Goal: Information Seeking & Learning: Check status

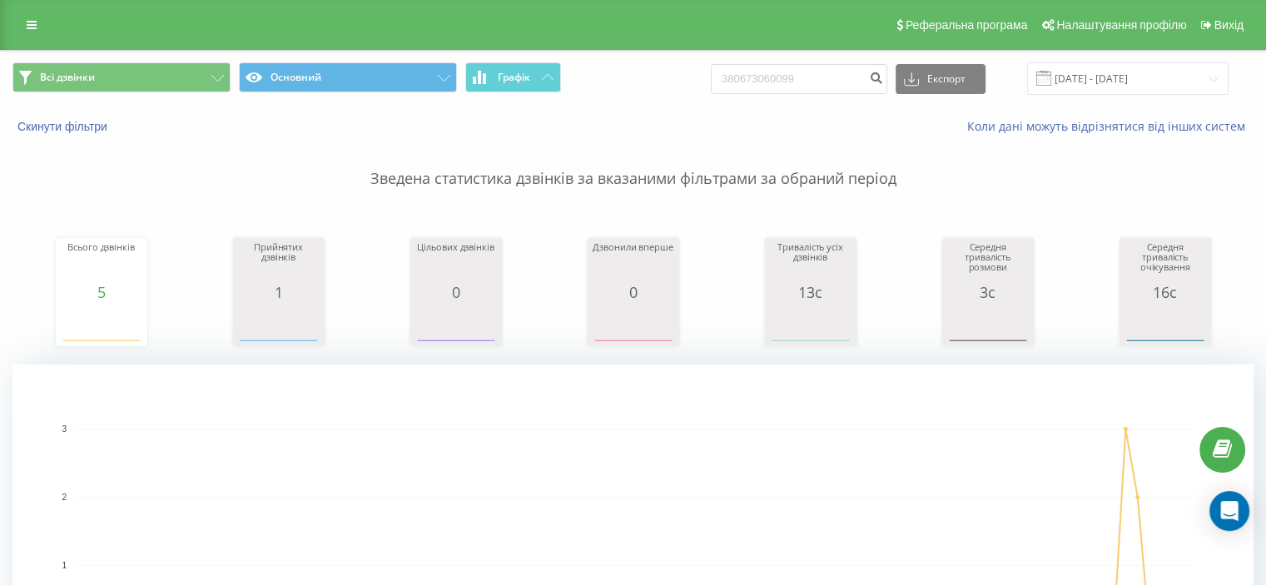
click at [846, 51] on div "Всі дзвінки Основний Графік 380673060099 Експорт .csv .xls .xlsx 19.05.2025 - 1…" at bounding box center [633, 79] width 1264 height 56
drag, startPoint x: 837, startPoint y: 69, endPoint x: 609, endPoint y: 66, distance: 227.3
click at [609, 66] on div "Всі дзвінки Основний Графік 380673060099 Експорт .csv .xls .xlsx 19.05.2025 - 1…" at bounding box center [632, 78] width 1241 height 32
paste input "380677335898"
type input "380677335898"
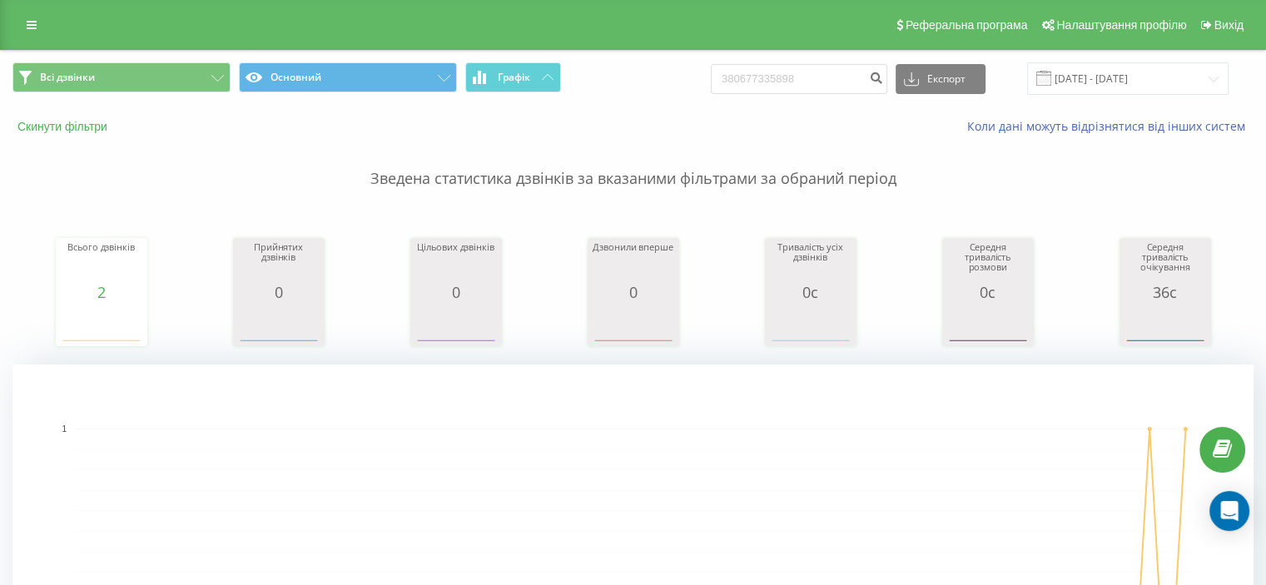
click at [85, 126] on button "Скинути фільтри" at bounding box center [63, 126] width 103 height 15
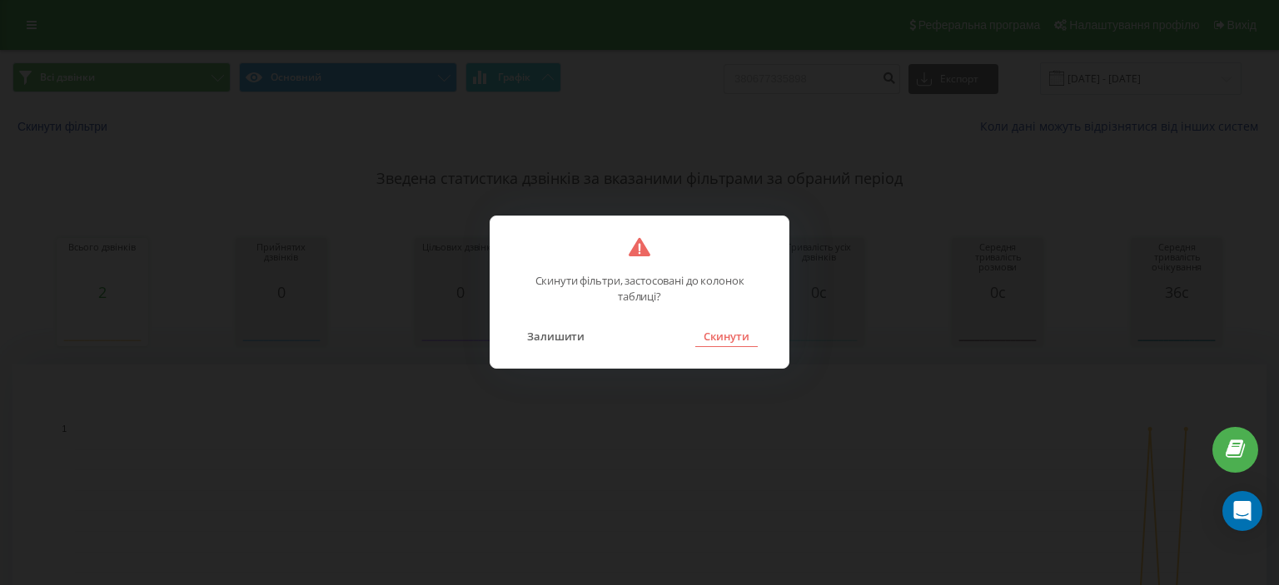
click at [726, 340] on button "Скинути" at bounding box center [726, 336] width 62 height 22
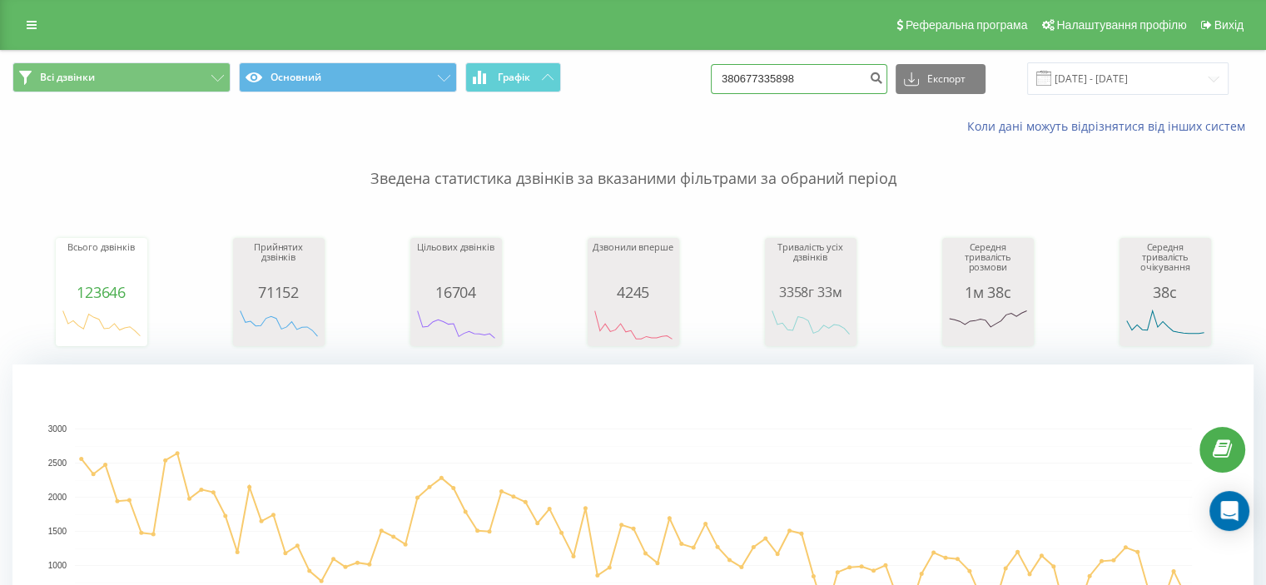
drag, startPoint x: 862, startPoint y: 82, endPoint x: 663, endPoint y: 79, distance: 199.0
click at [663, 79] on div "Всі дзвінки Основний Графік 380677335898 Експорт .csv .xls .xlsx 19.05.2025 - 1…" at bounding box center [632, 78] width 1241 height 32
click at [728, 137] on p "Зведена статистика дзвінків за вказаними фільтрами за обраний період" at bounding box center [632, 162] width 1241 height 55
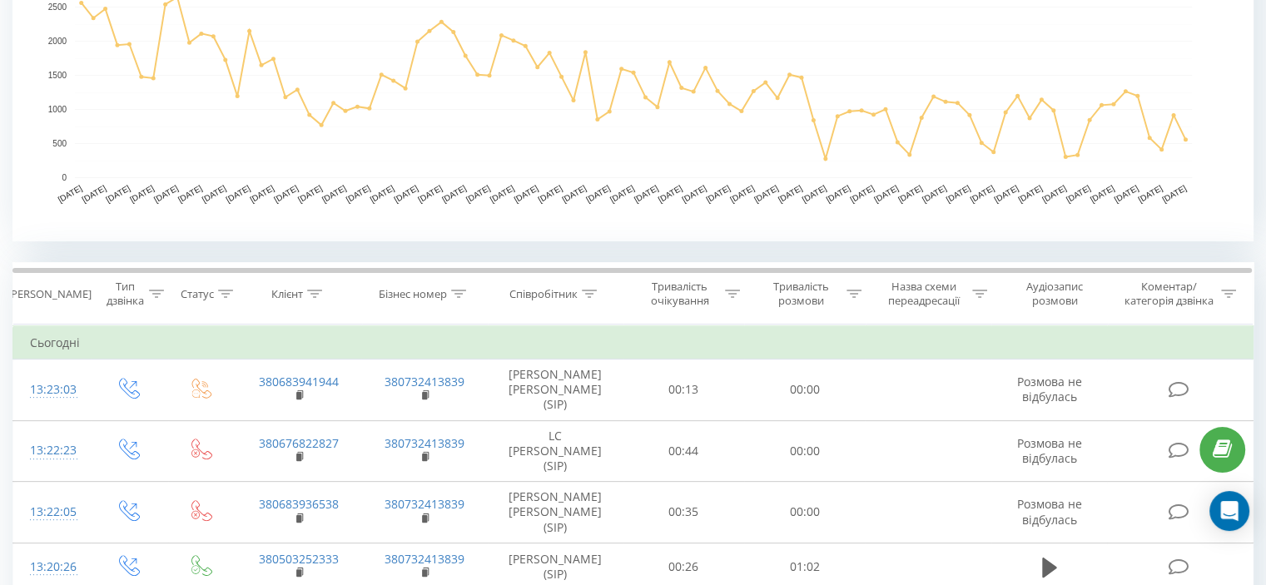
scroll to position [499, 0]
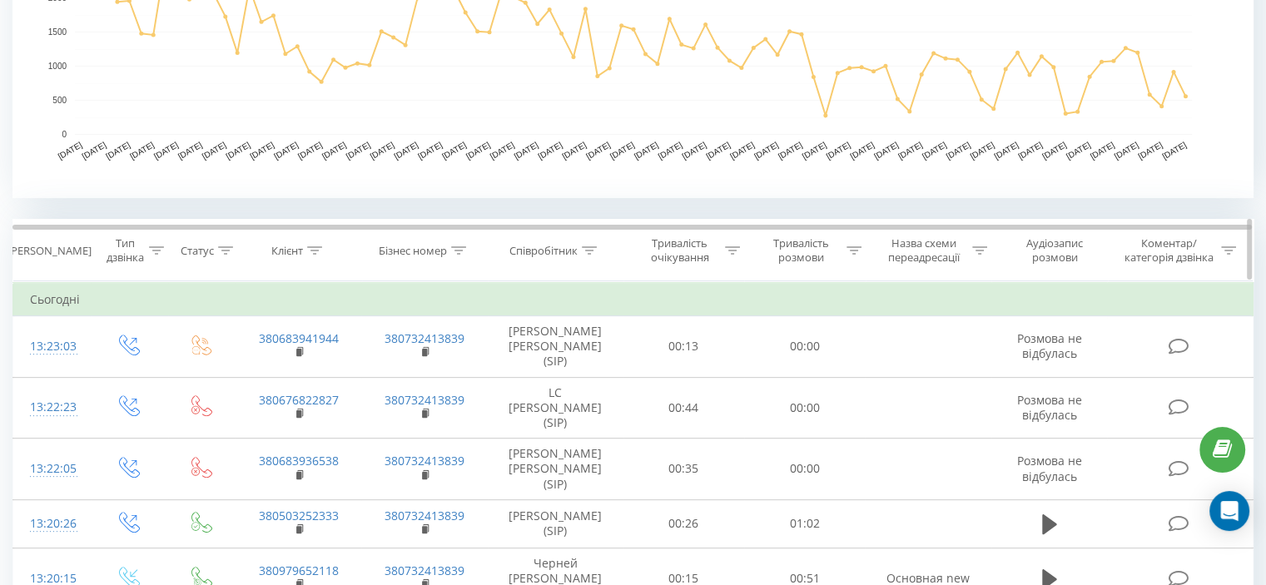
click at [589, 256] on div at bounding box center [589, 251] width 15 height 14
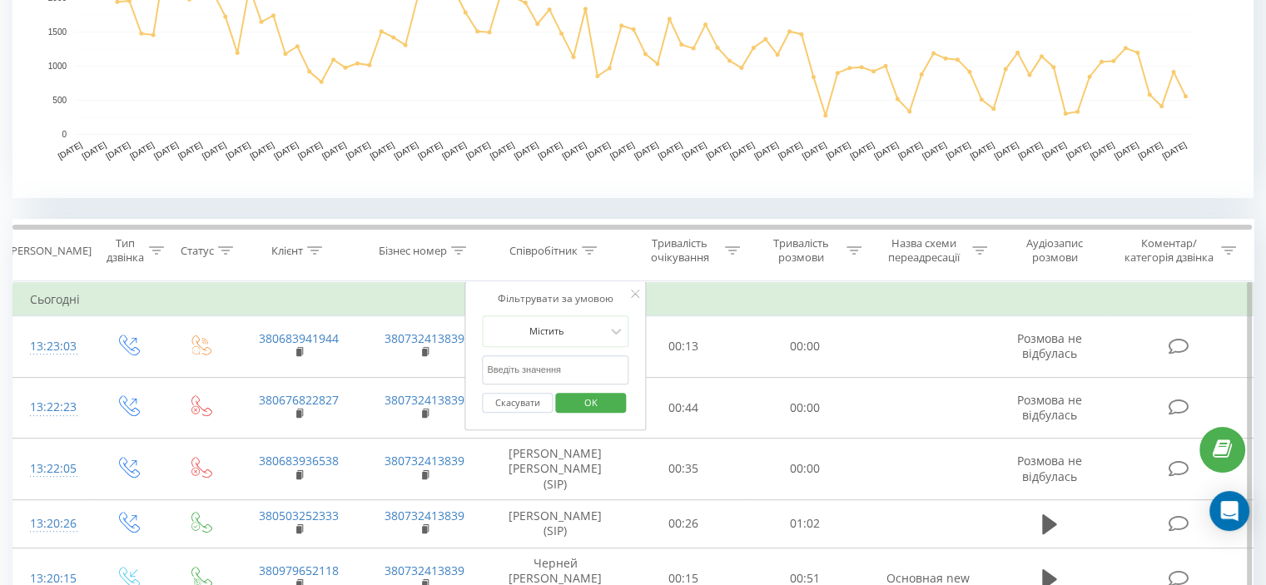
click at [546, 370] on input "text" at bounding box center [555, 369] width 147 height 29
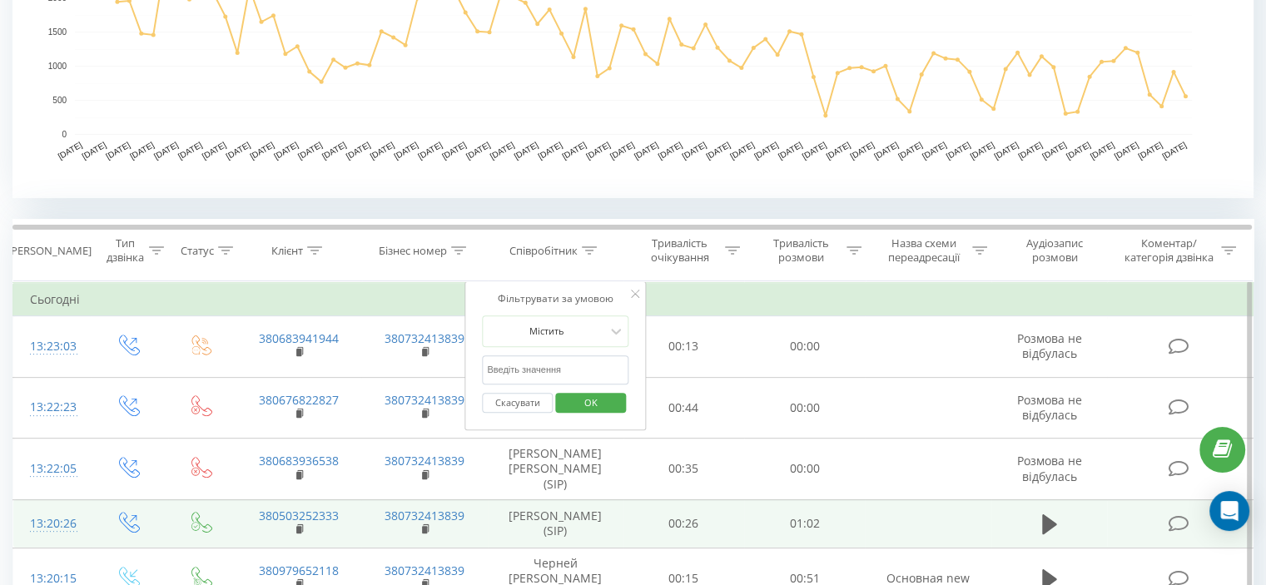
type input "Верхогляд"
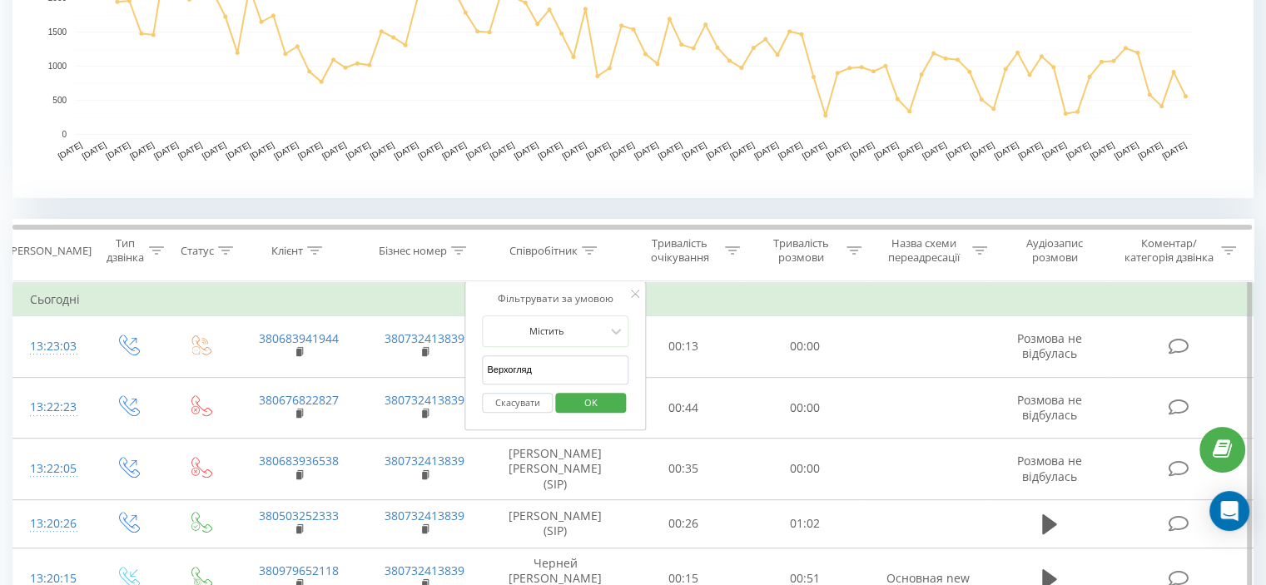
click at [601, 404] on span "OK" at bounding box center [591, 403] width 47 height 26
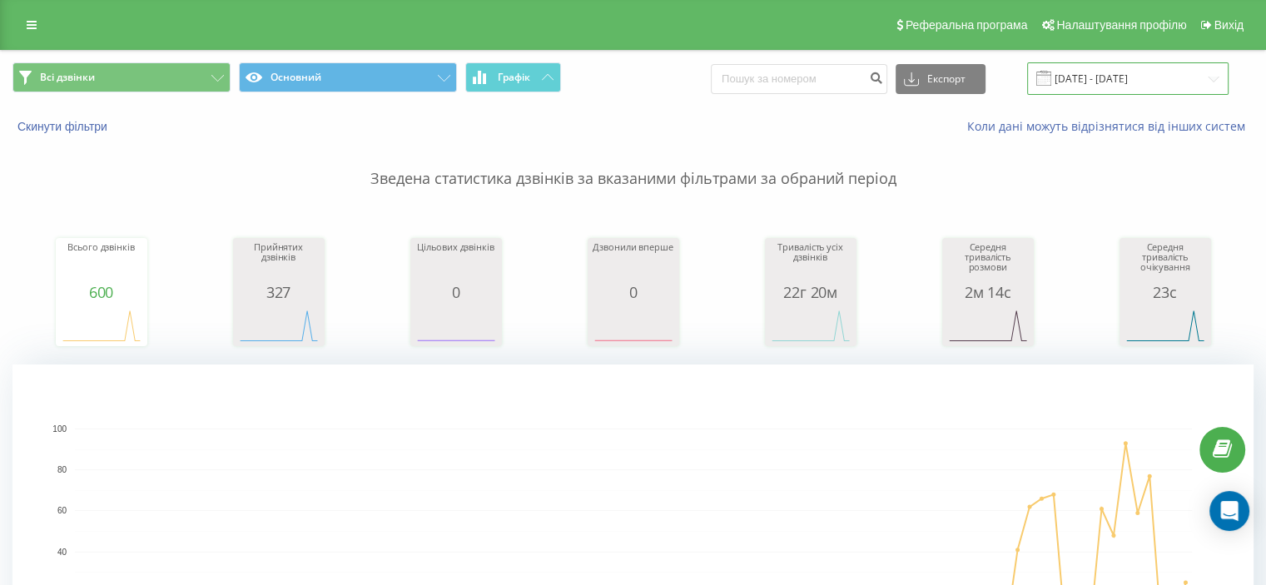
click at [1109, 81] on input "19.05.2025 - 19.08.2025" at bounding box center [1127, 78] width 201 height 32
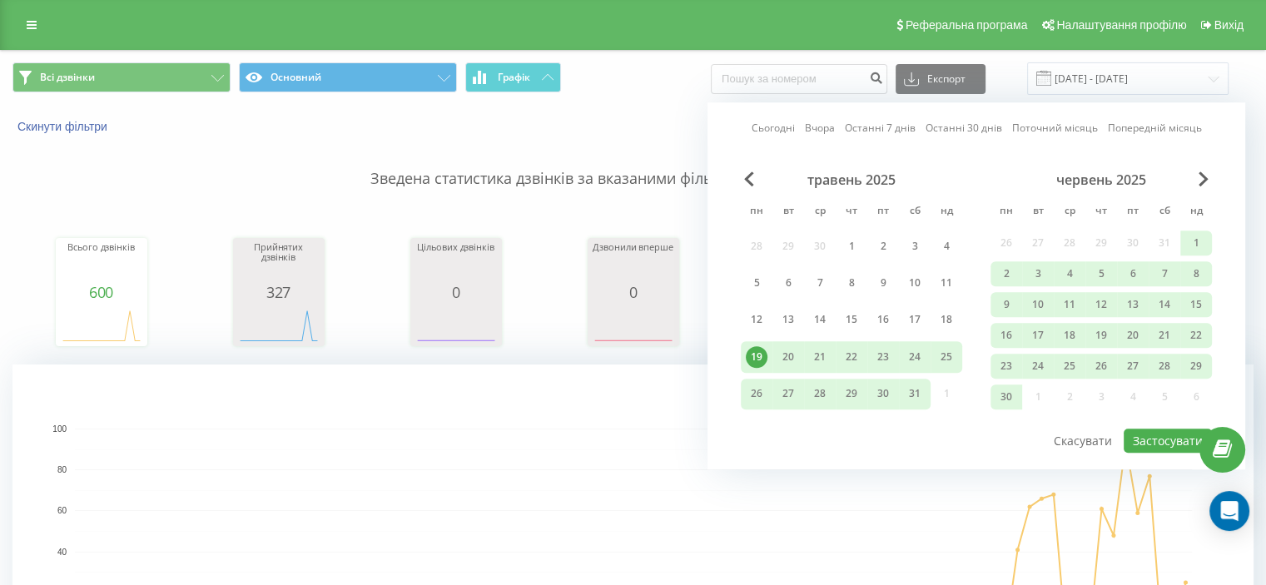
click at [1209, 180] on div "червень 2025" at bounding box center [1101, 179] width 221 height 17
click at [1195, 178] on div "червень 2025" at bounding box center [1101, 179] width 221 height 17
click at [1203, 171] on span "Next Month" at bounding box center [1204, 178] width 10 height 15
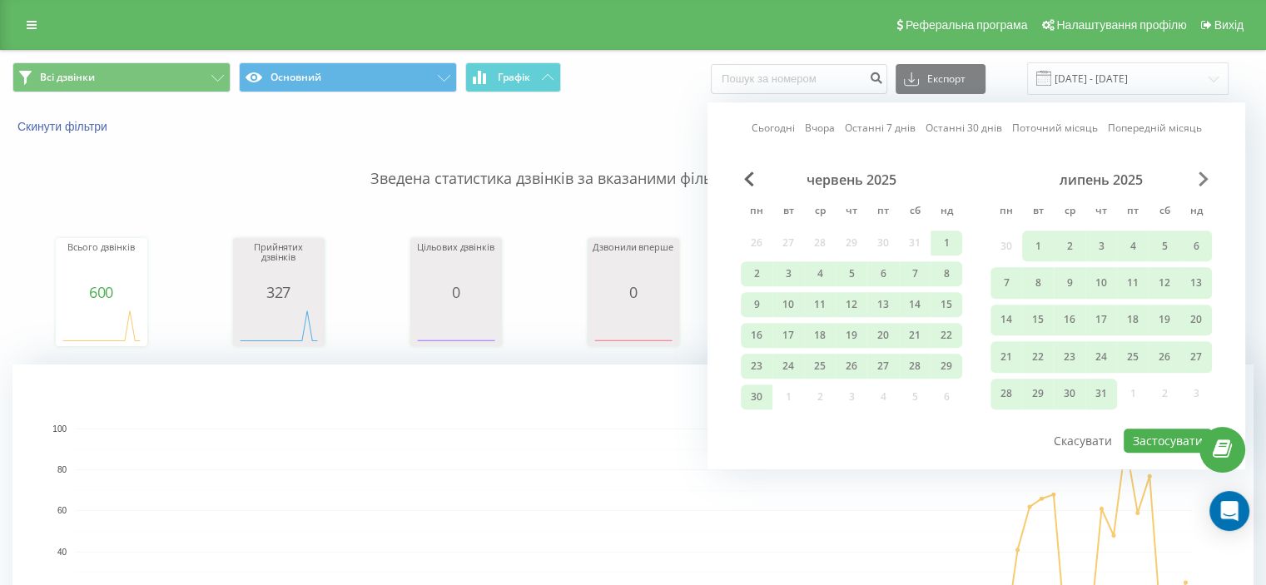
click at [1203, 171] on span "Next Month" at bounding box center [1204, 178] width 10 height 15
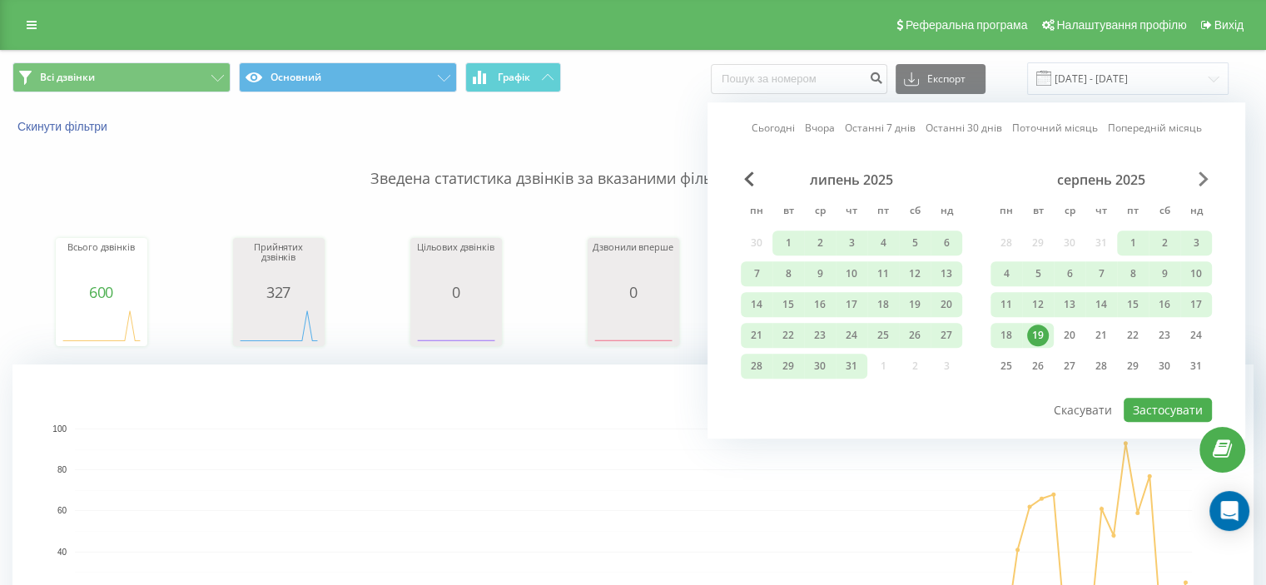
click at [1203, 171] on span "Next Month" at bounding box center [1204, 178] width 10 height 15
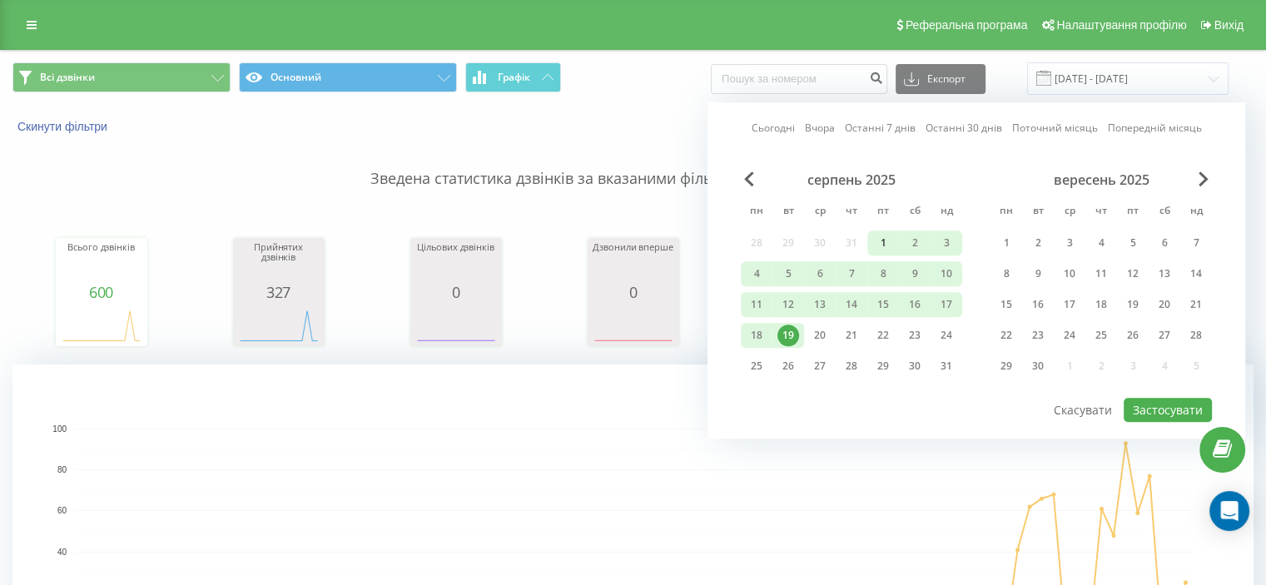
click at [887, 244] on div "1" at bounding box center [883, 243] width 22 height 22
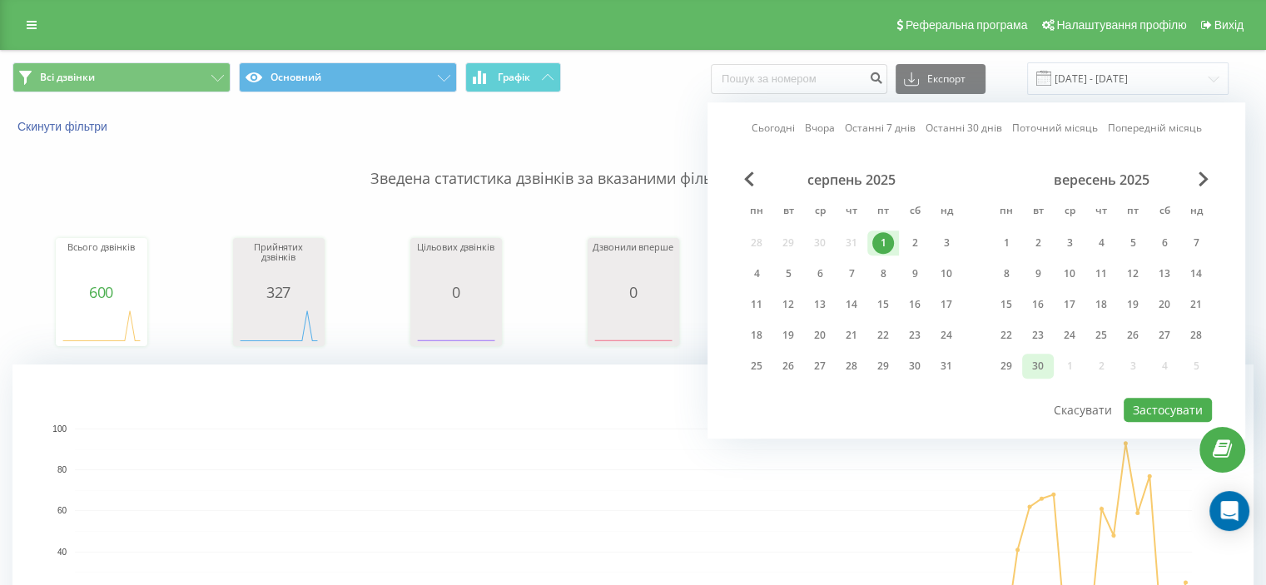
click at [1042, 361] on div "30" at bounding box center [1038, 366] width 22 height 22
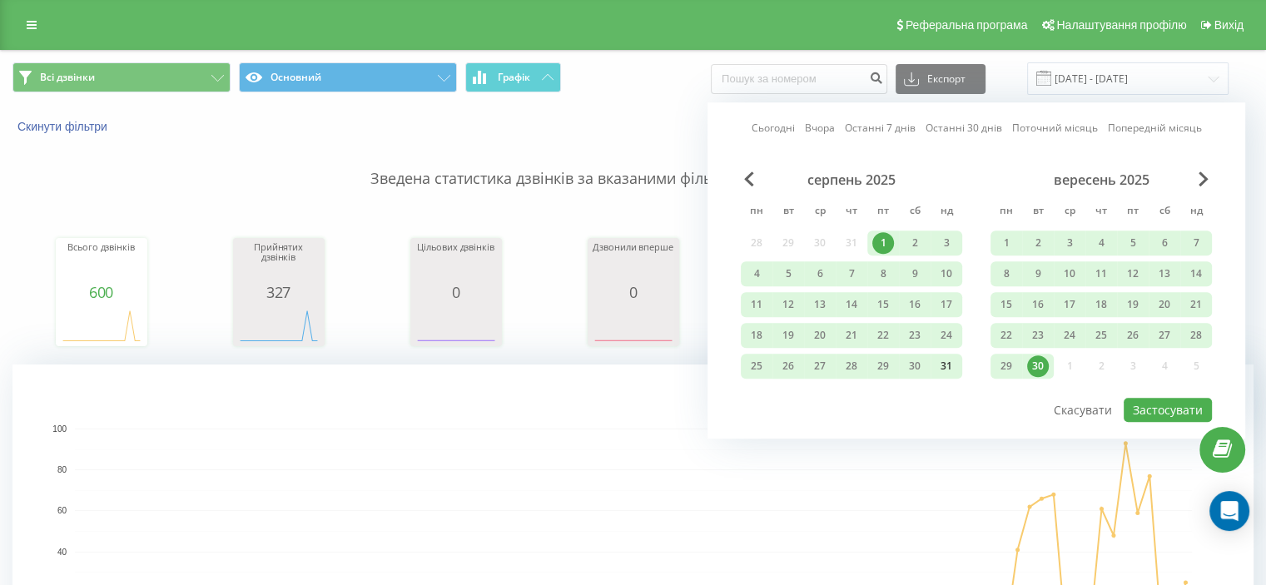
click at [949, 369] on div "31" at bounding box center [947, 366] width 22 height 22
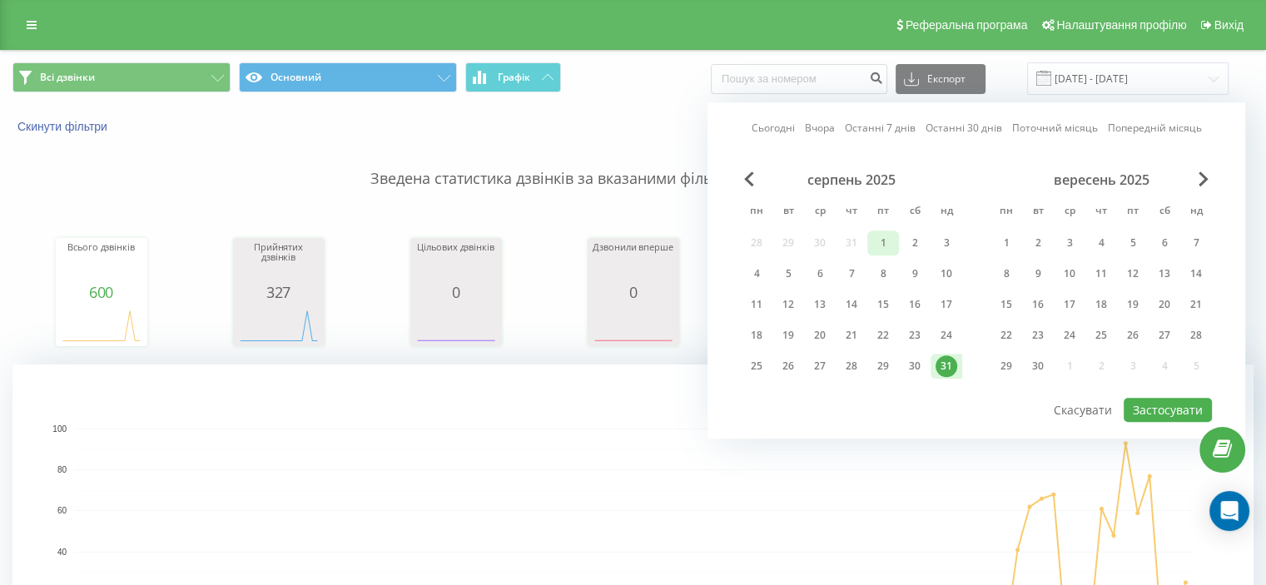
click at [882, 245] on div "1" at bounding box center [883, 243] width 22 height 22
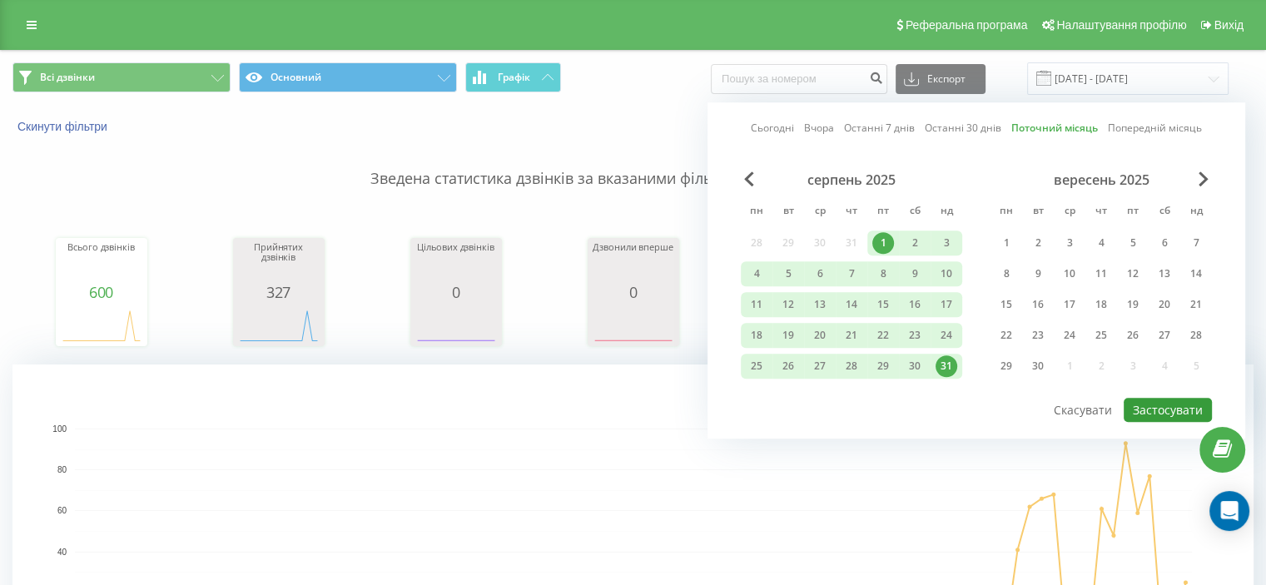
click at [1166, 401] on button "Застосувати" at bounding box center [1168, 410] width 88 height 24
type input "[DATE] - [DATE]"
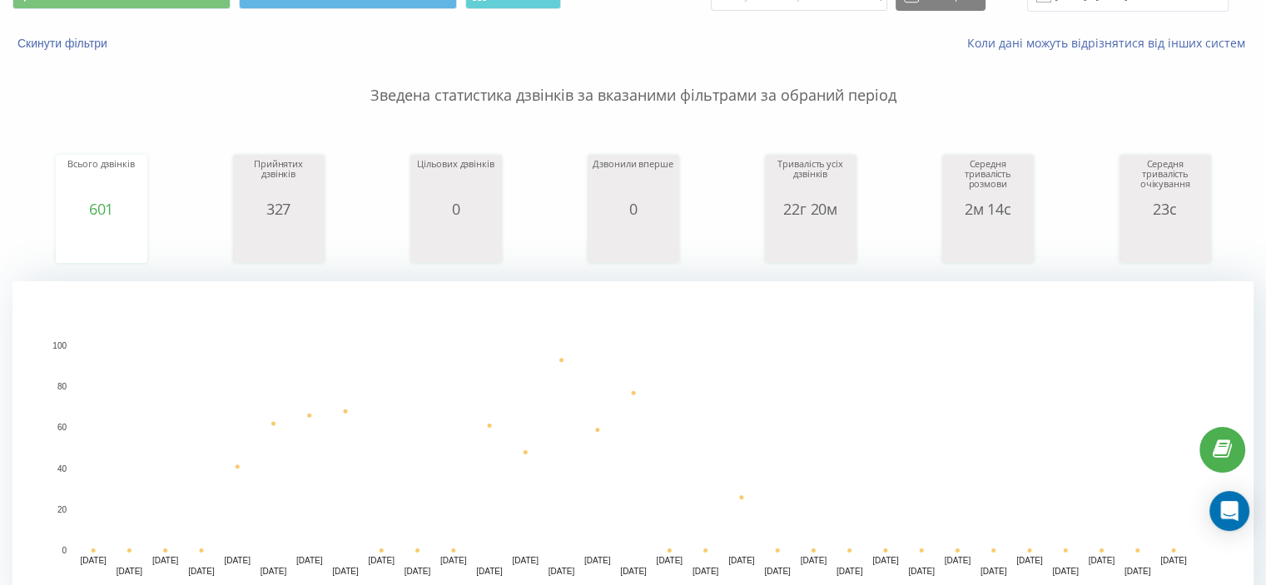
scroll to position [83, 0]
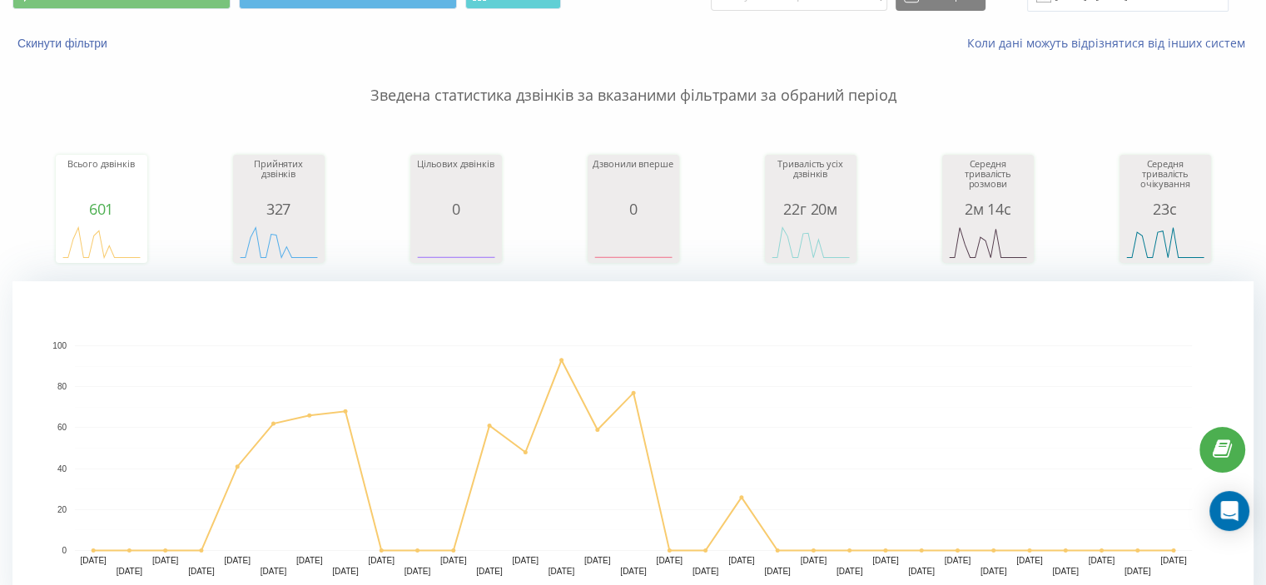
click at [770, 378] on rect "A chart." at bounding box center [633, 448] width 1117 height 206
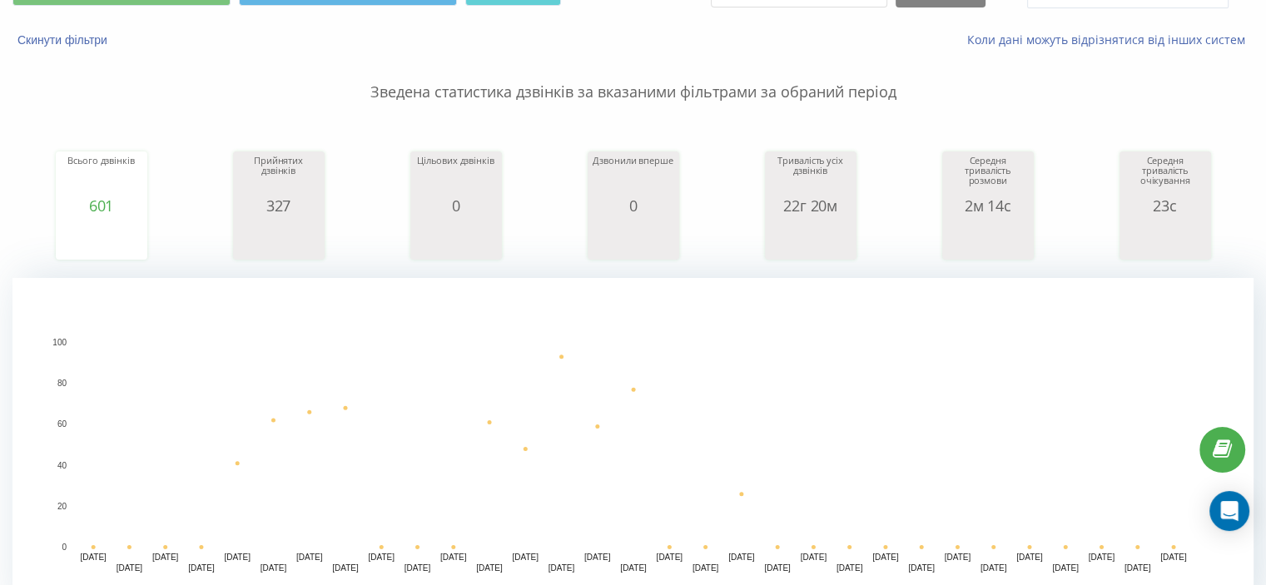
scroll to position [83, 0]
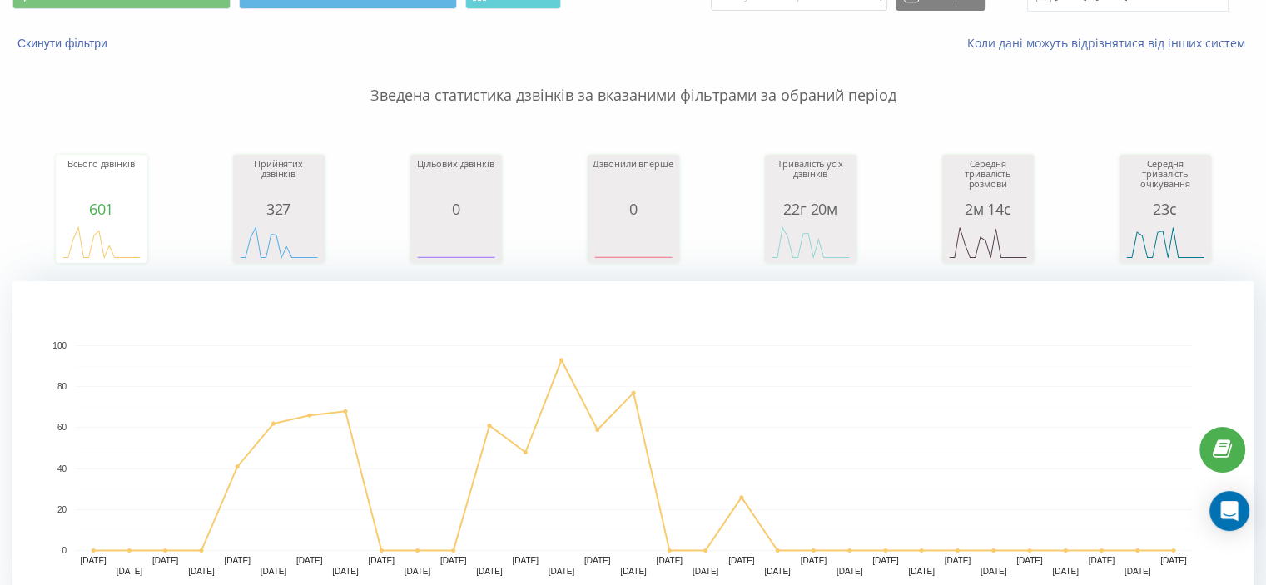
click at [782, 321] on rect "A chart." at bounding box center [632, 447] width 1241 height 333
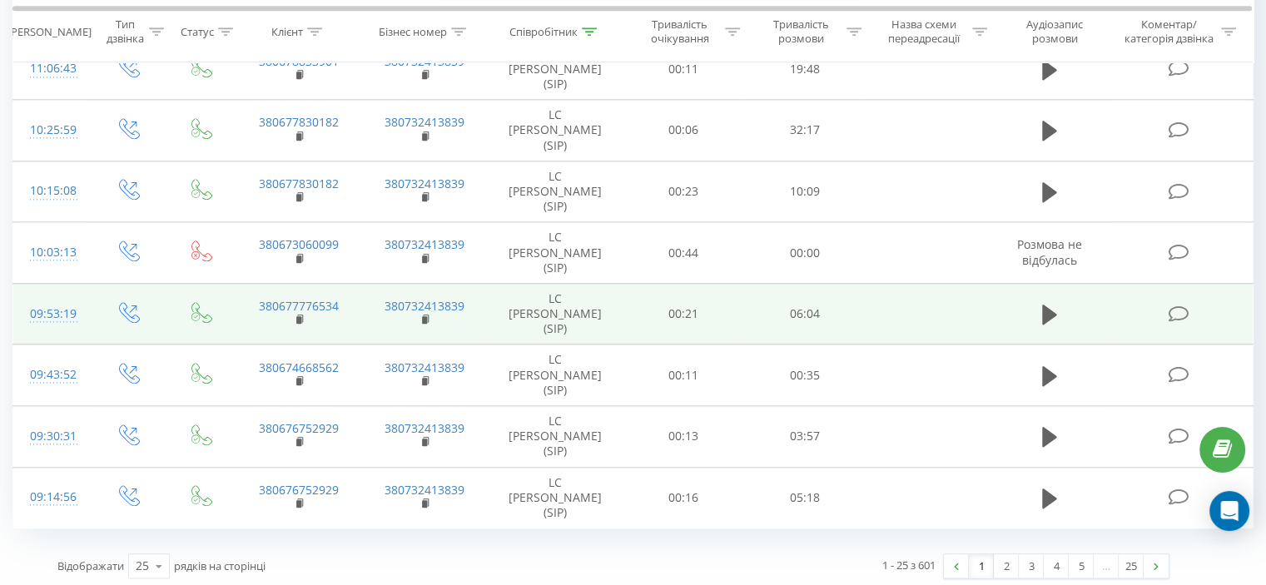
scroll to position [1819, 0]
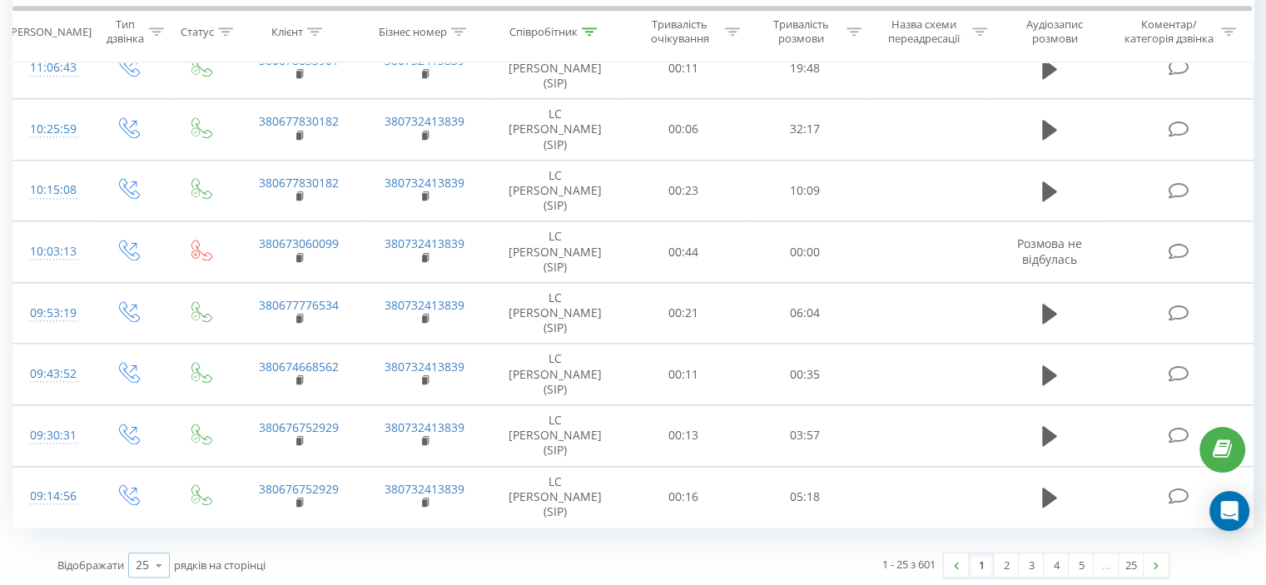
click at [159, 566] on icon at bounding box center [159, 565] width 25 height 32
drag, startPoint x: 139, startPoint y: 535, endPoint x: 147, endPoint y: 539, distance: 8.6
click at [141, 535] on span "100" at bounding box center [146, 542] width 20 height 16
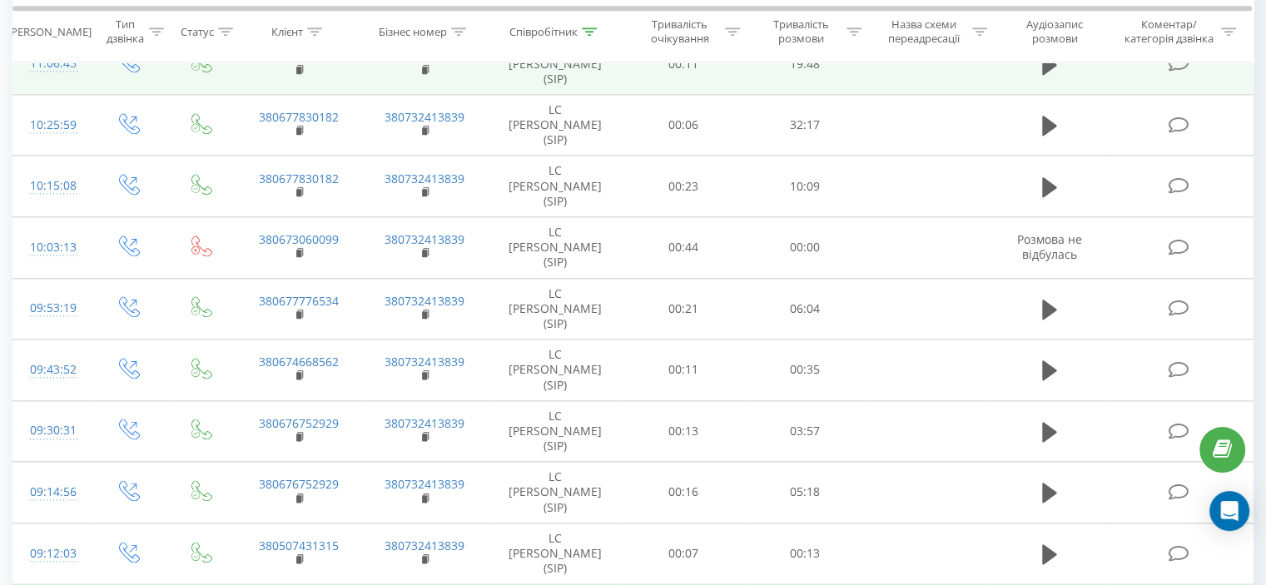
scroll to position [1985, 0]
